Goal: Book appointment/travel/reservation

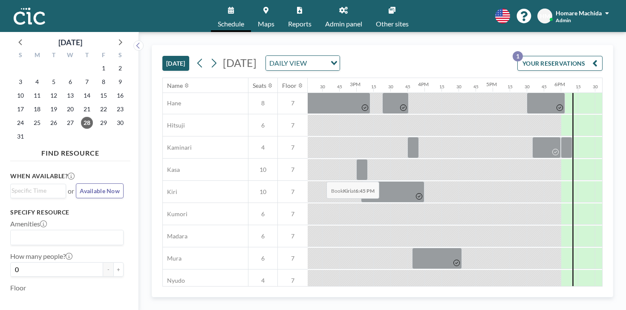
scroll to position [0, 975]
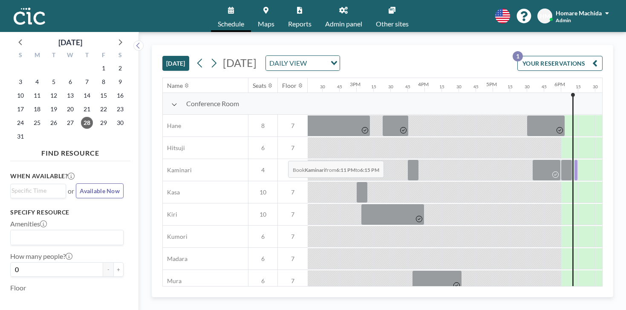
click at [574, 160] on div at bounding box center [576, 170] width 4 height 21
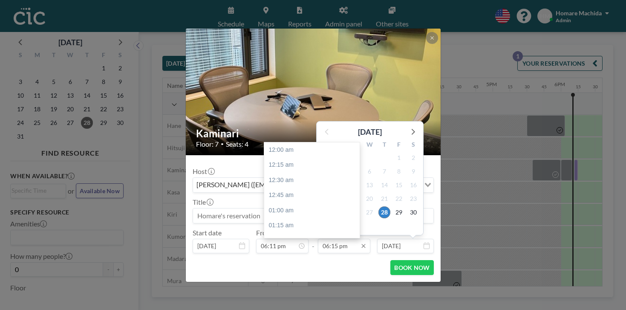
scroll to position [994, 0]
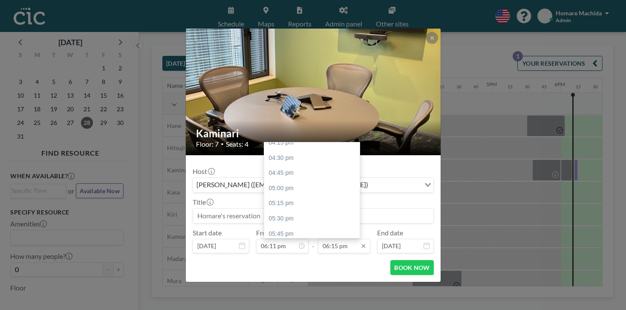
click at [345, 239] on input "06:15 pm" at bounding box center [344, 246] width 52 height 15
click at [315, 287] on div "06:45 pm" at bounding box center [312, 294] width 96 height 15
type input "06:45 pm"
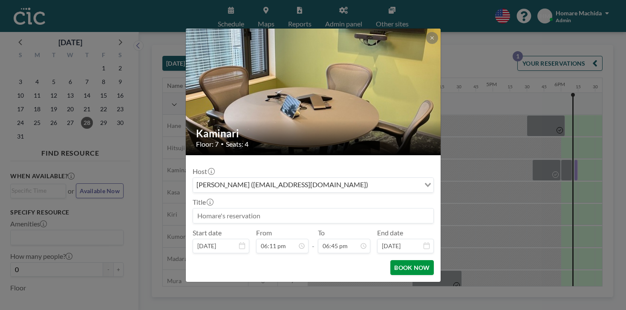
scroll to position [1021, 0]
click at [391, 260] on button "BOOK NOW" at bounding box center [412, 267] width 43 height 15
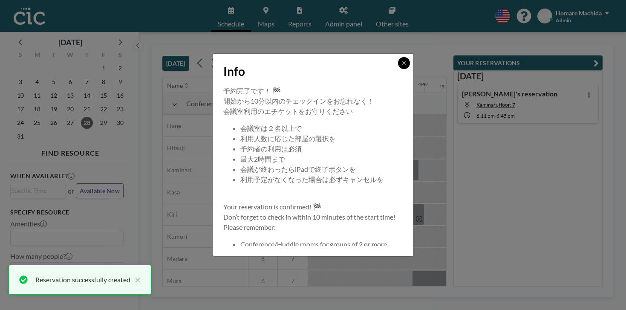
click at [398, 69] on button at bounding box center [404, 63] width 12 height 12
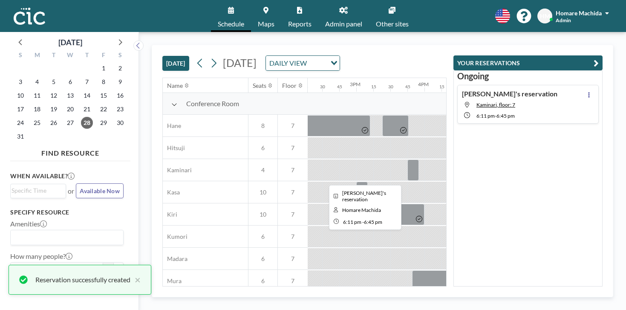
click at [574, 160] on div at bounding box center [593, 170] width 39 height 21
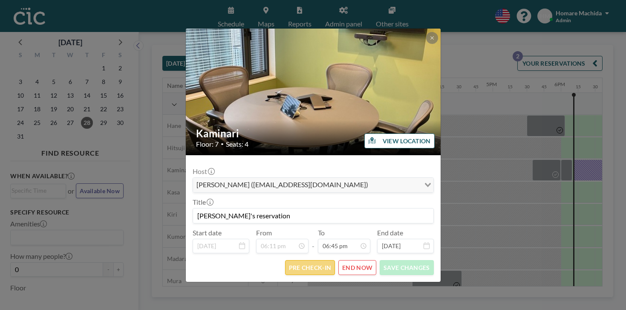
click at [316, 260] on button "PRE CHECK-IN" at bounding box center [310, 267] width 50 height 15
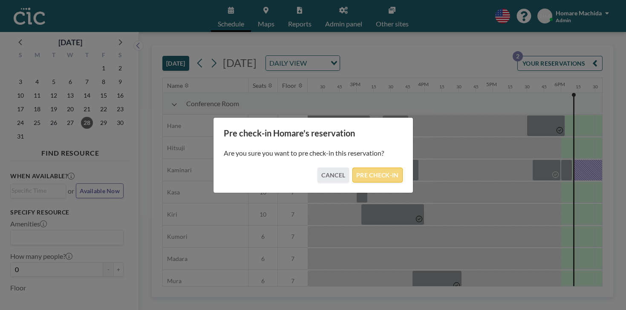
click at [364, 176] on button "PRE CHECK-IN" at bounding box center [378, 175] width 50 height 15
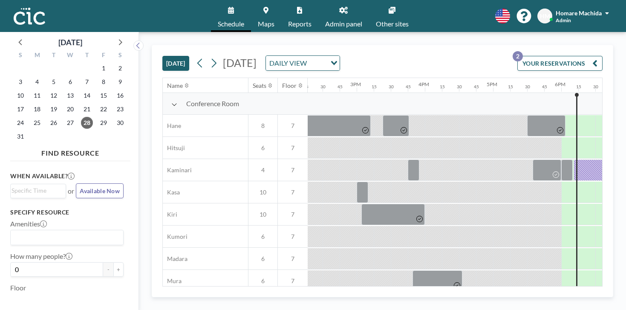
scroll to position [0, 975]
